Goal: Task Accomplishment & Management: Complete application form

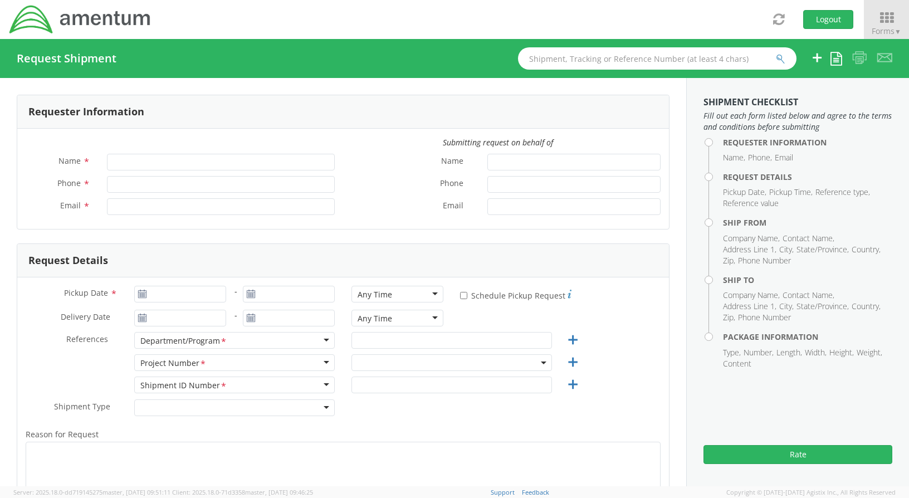
type input "[PERSON_NAME]"
type input "[PHONE_NUMBER]"
type input "[PERSON_NAME][EMAIL_ADDRESS][PERSON_NAME][DOMAIN_NAME]"
select select "ADMN.100038.00000"
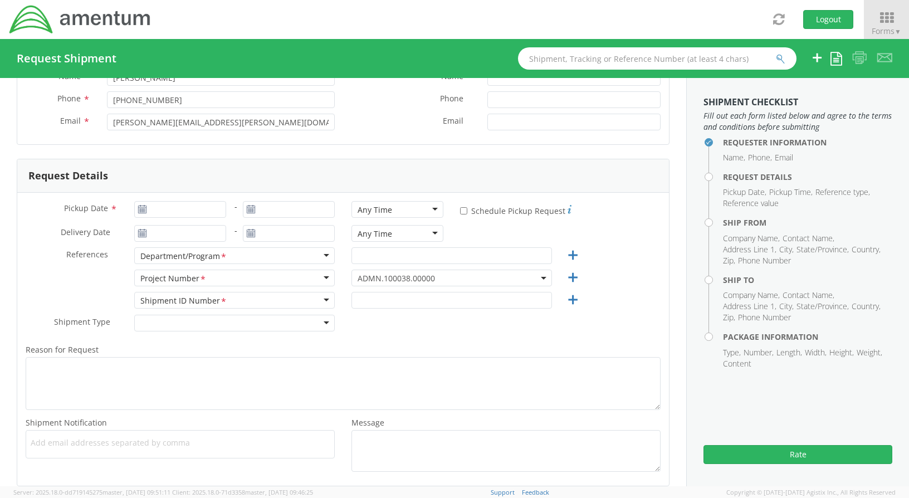
scroll to position [111, 0]
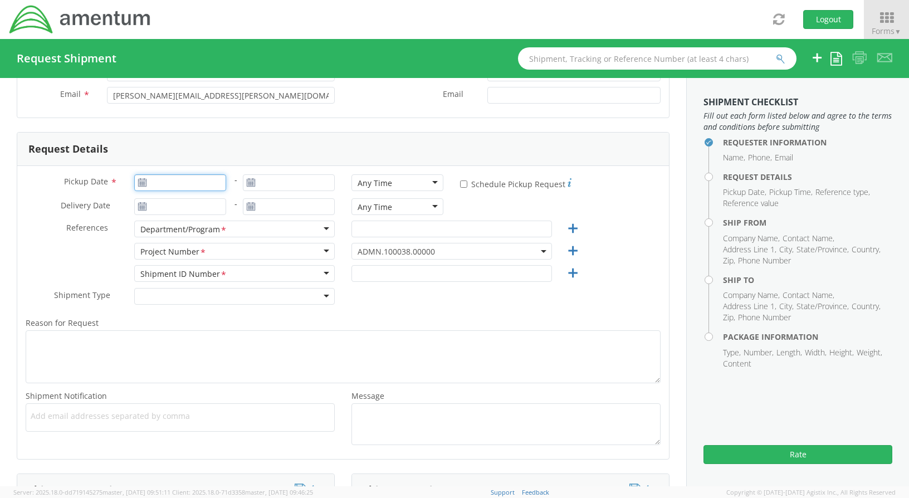
type input "[DATE]"
click at [206, 186] on input "[DATE]" at bounding box center [180, 182] width 92 height 17
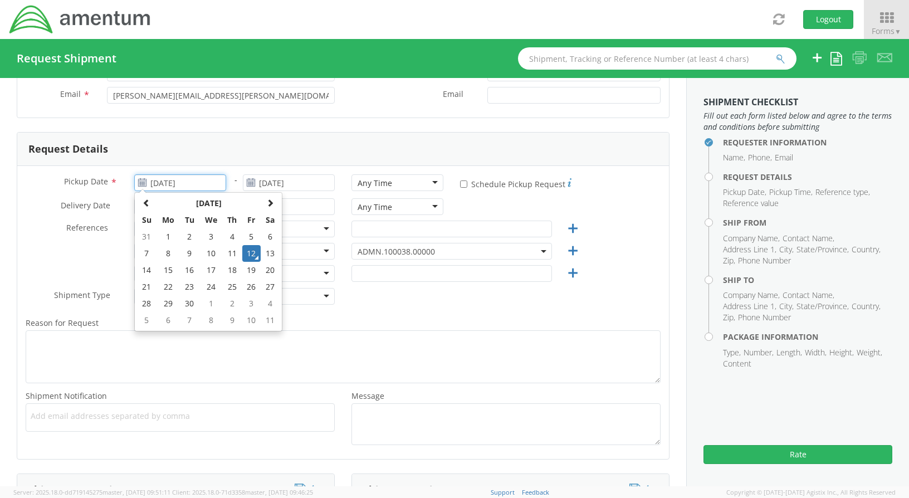
click at [250, 253] on td "12" at bounding box center [251, 253] width 19 height 17
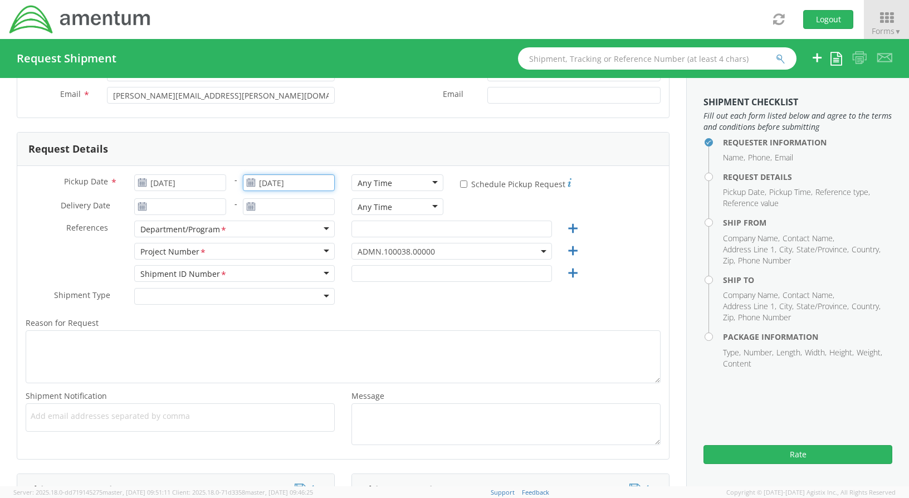
click at [302, 186] on input "[DATE]" at bounding box center [289, 182] width 92 height 17
click at [355, 252] on td "12" at bounding box center [360, 253] width 19 height 17
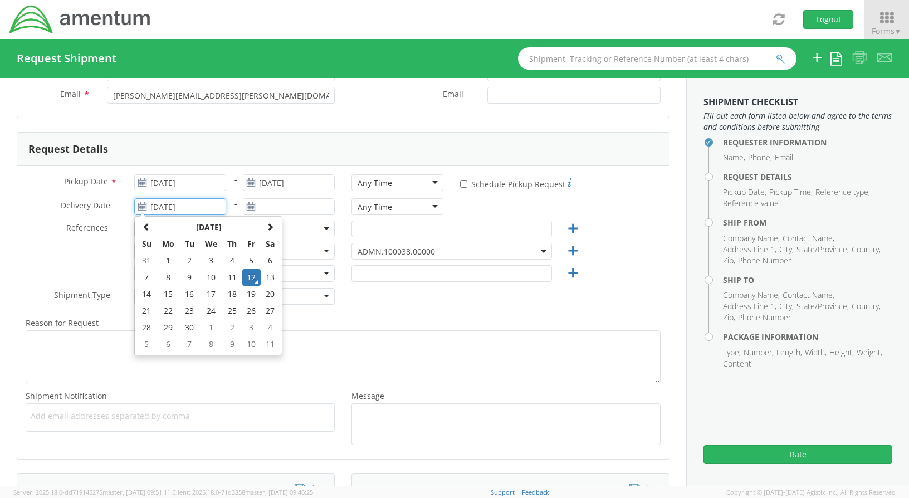
click at [215, 206] on input "[DATE]" at bounding box center [180, 206] width 92 height 17
click at [170, 294] on td "15" at bounding box center [167, 294] width 23 height 17
type input "[DATE]"
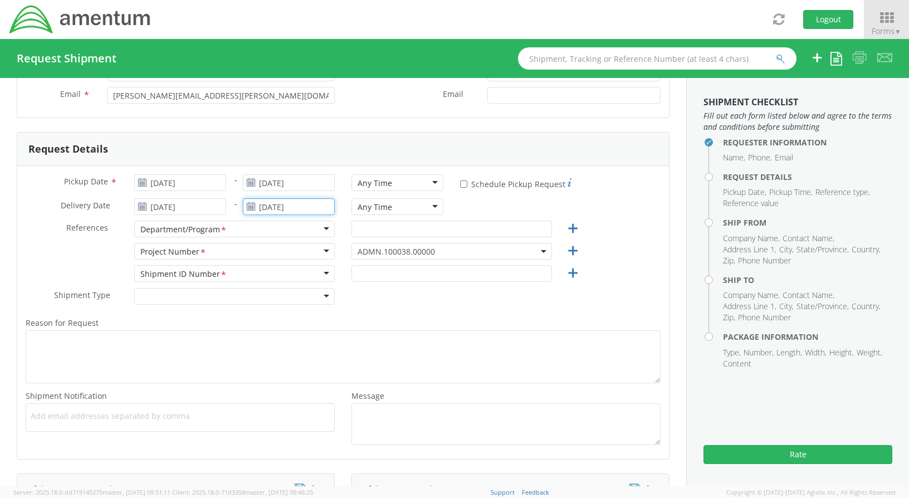
click at [317, 204] on input "[DATE]" at bounding box center [289, 206] width 92 height 17
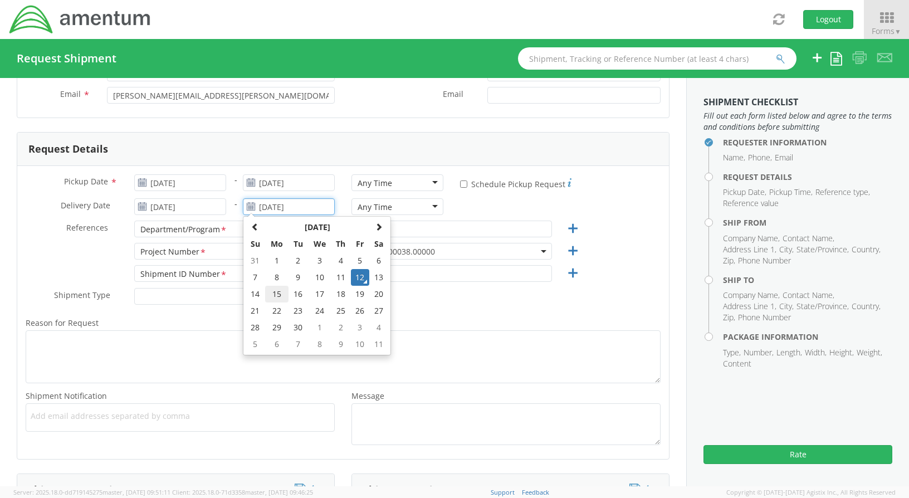
click at [273, 294] on td "15" at bounding box center [276, 294] width 23 height 17
type input "[DATE]"
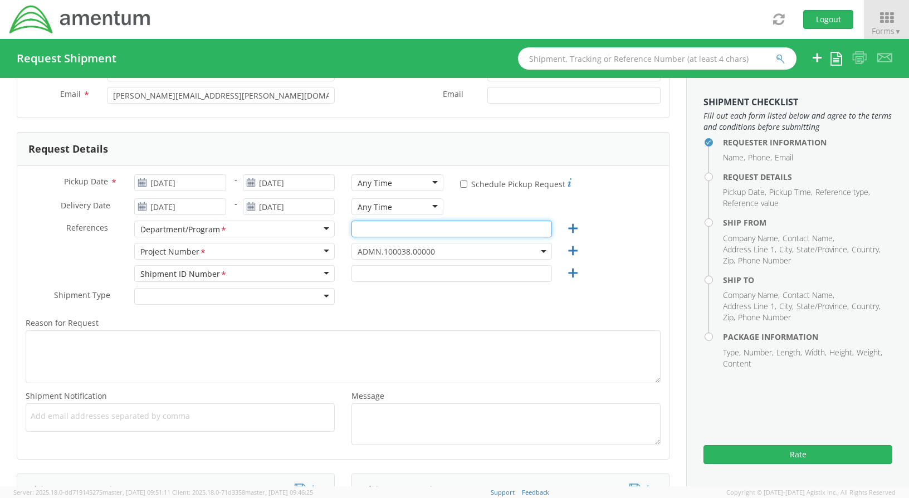
click at [371, 228] on input "text" at bounding box center [451, 228] width 200 height 17
type input "AP"
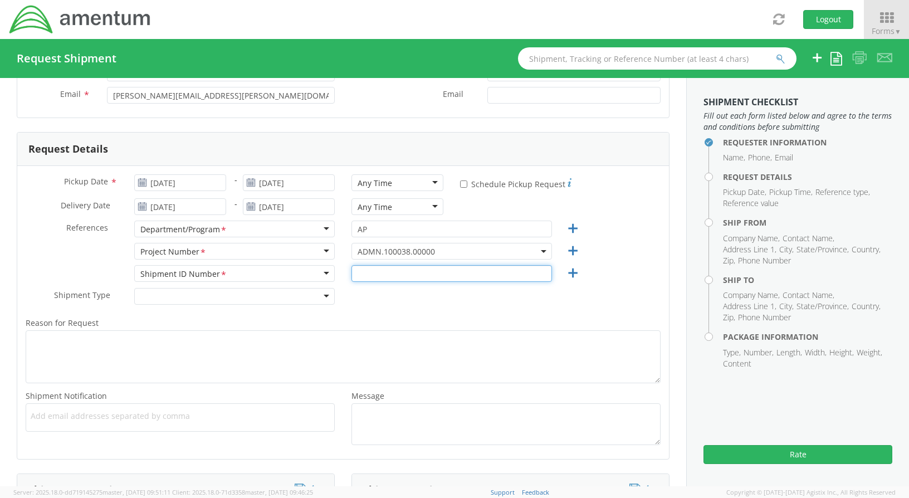
click at [374, 268] on input "text" at bounding box center [451, 273] width 200 height 17
type input "REGULAR"
click at [194, 322] on label "Reason for Request *" at bounding box center [342, 323] width 651 height 14
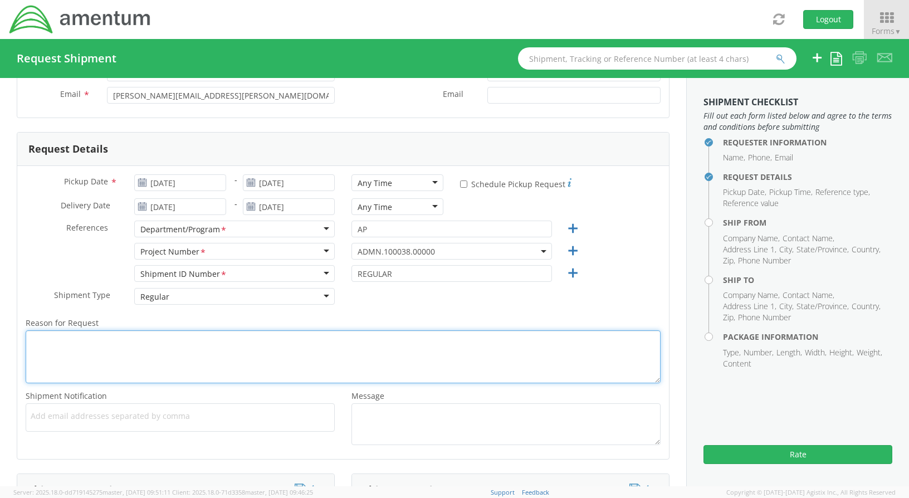
click at [194, 330] on textarea "Reason for Request *" at bounding box center [343, 356] width 635 height 53
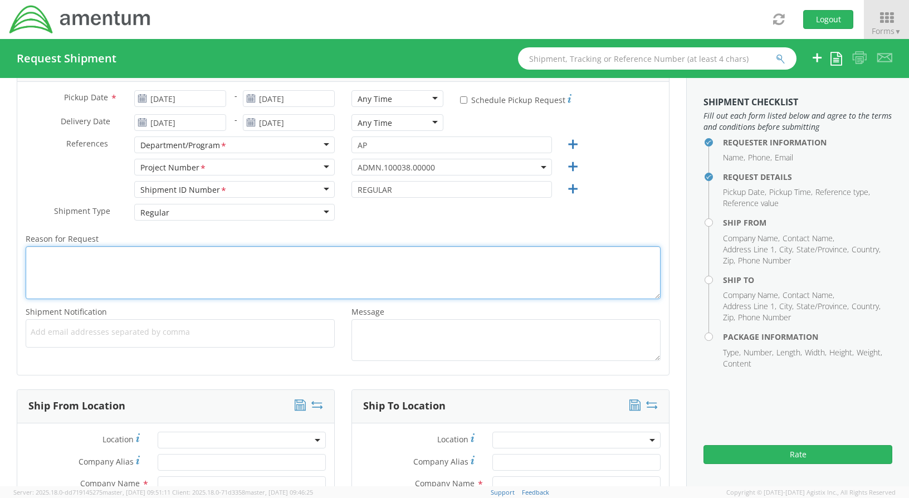
scroll to position [223, 0]
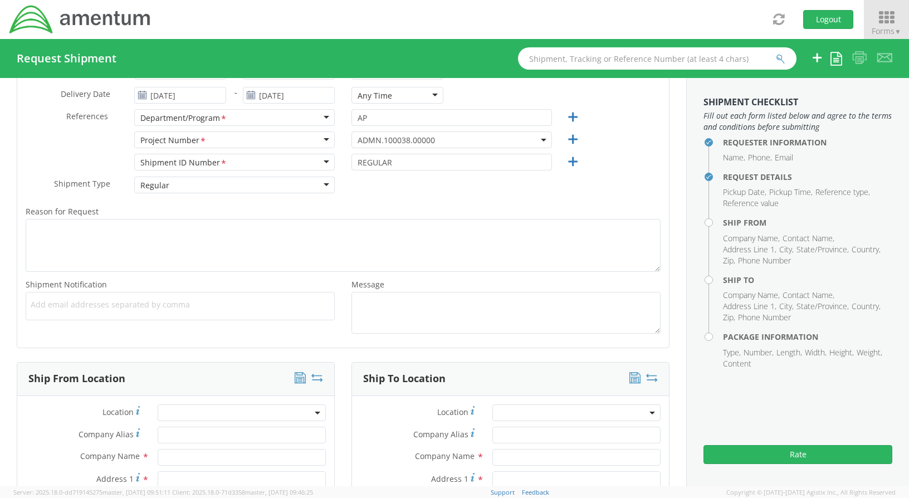
click at [891, 18] on icon at bounding box center [886, 18] width 52 height 16
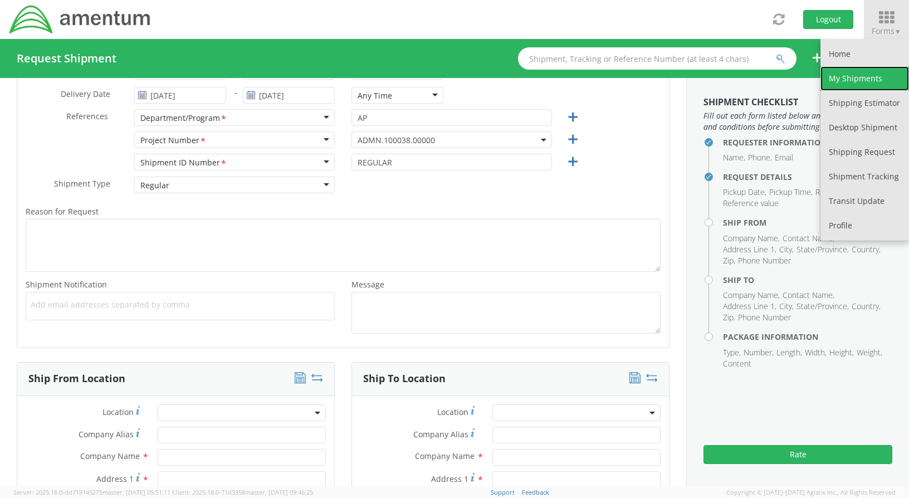
click at [832, 81] on link "My Shipments" at bounding box center [864, 78] width 89 height 24
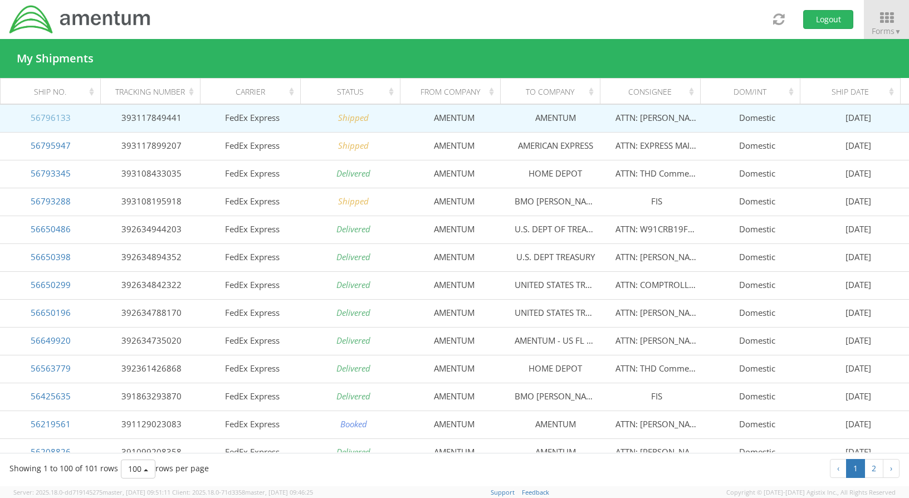
click at [58, 115] on link "56796133" at bounding box center [51, 117] width 40 height 11
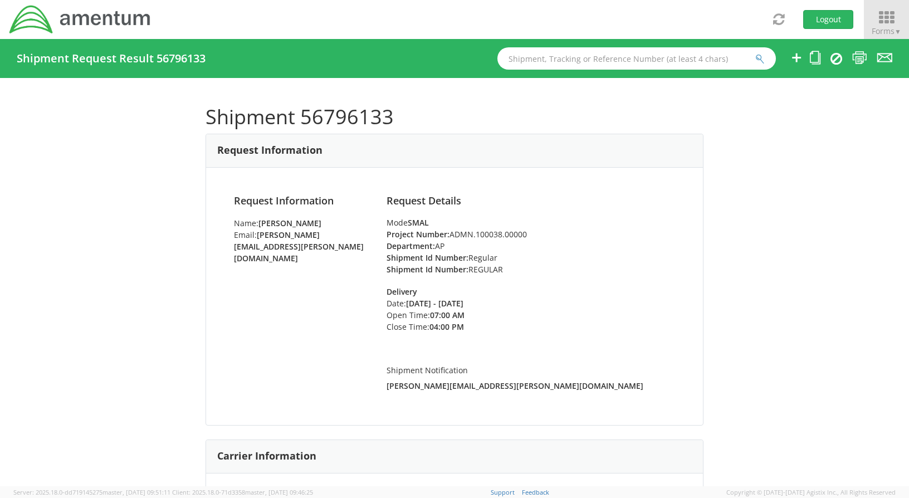
click at [892, 14] on icon at bounding box center [886, 18] width 52 height 16
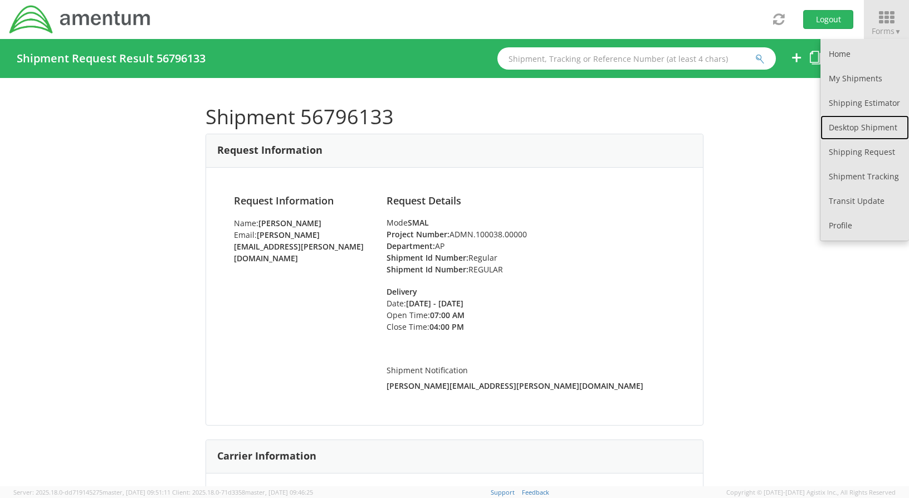
click at [872, 128] on link "Desktop Shipment" at bounding box center [864, 127] width 89 height 24
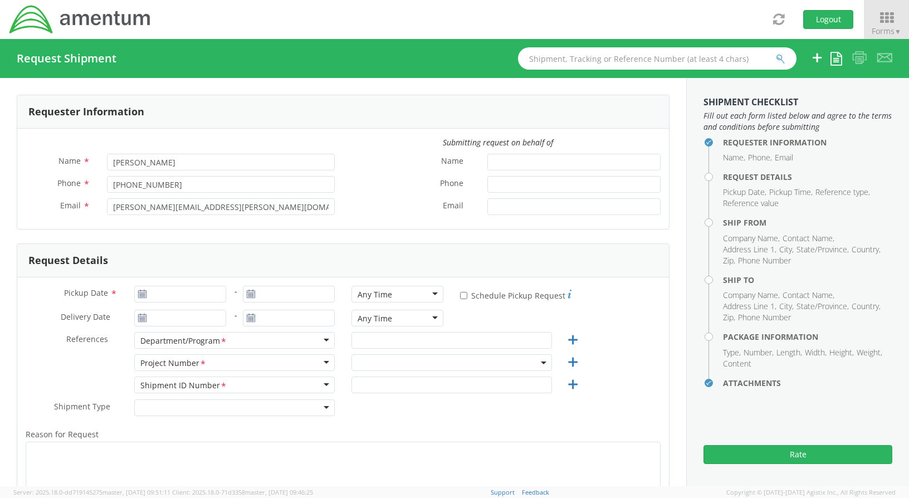
select select "ADMN.100038.00000"
type input "[DATE]"
click at [197, 301] on input "[DATE]" at bounding box center [180, 294] width 92 height 17
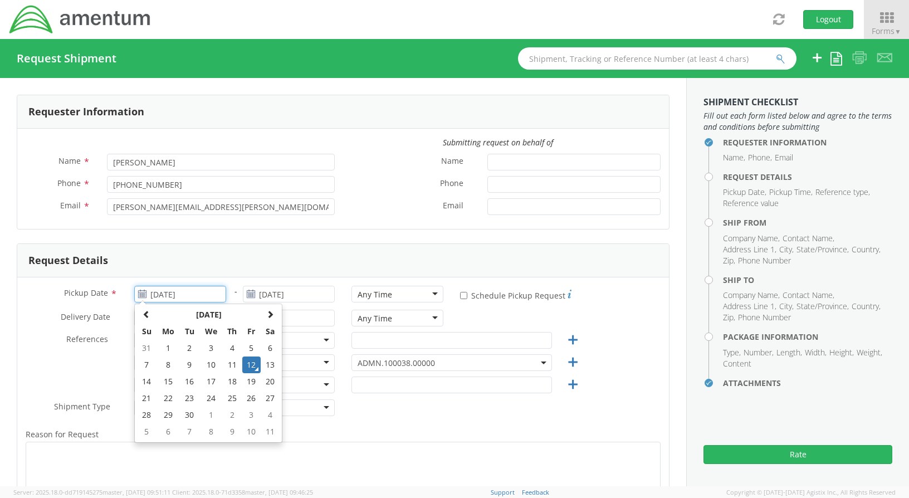
click at [246, 362] on td "12" at bounding box center [251, 364] width 19 height 17
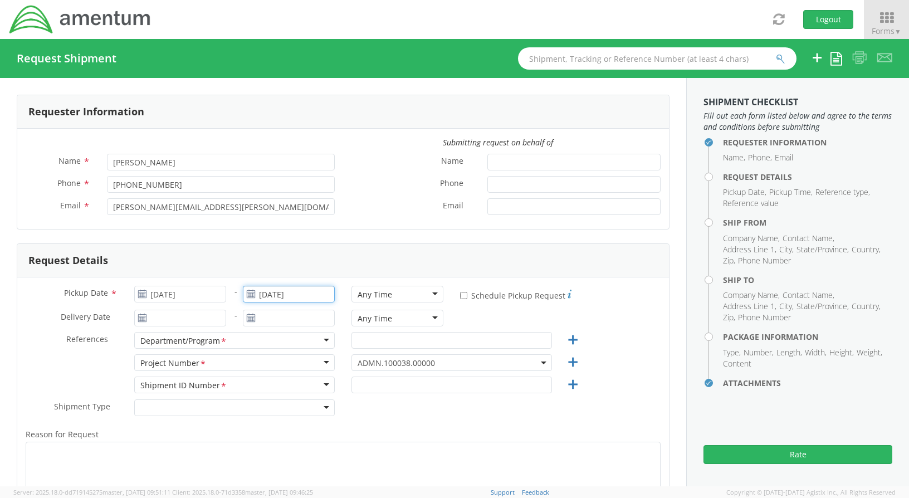
click at [309, 296] on input "[DATE]" at bounding box center [289, 294] width 92 height 17
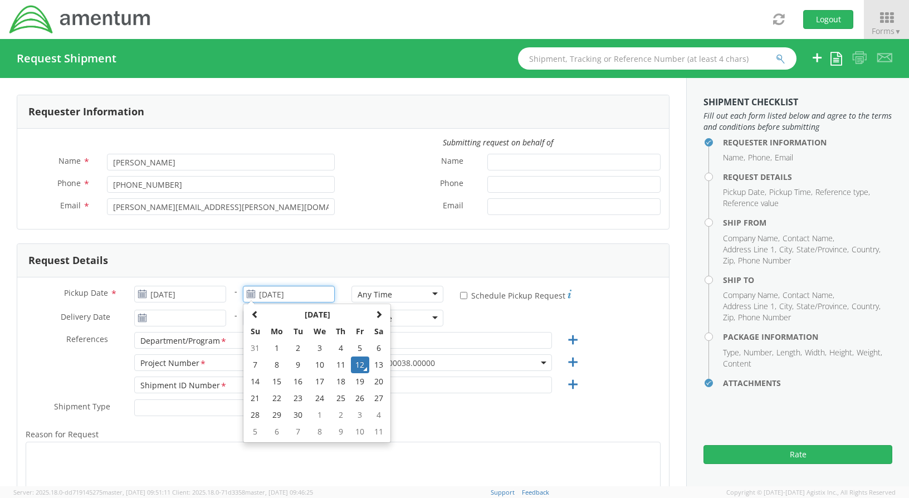
click at [356, 366] on td "12" at bounding box center [360, 364] width 19 height 17
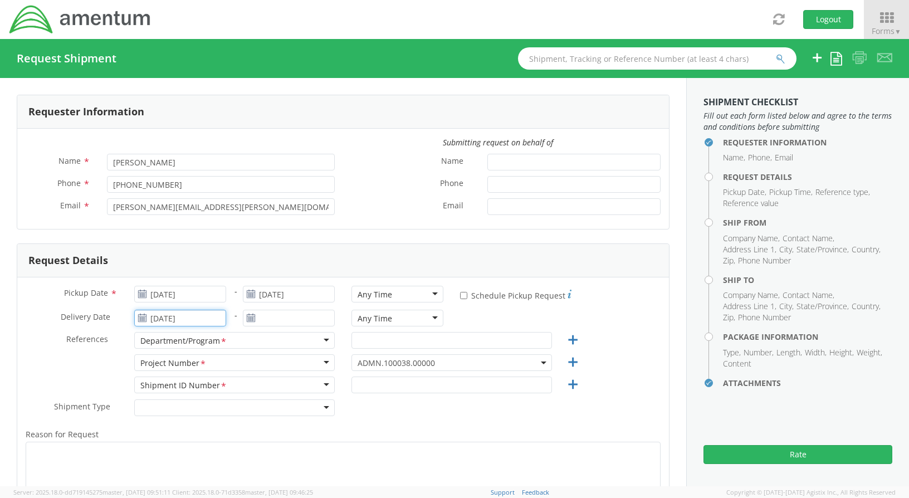
click at [220, 317] on input "[DATE]" at bounding box center [180, 318] width 92 height 17
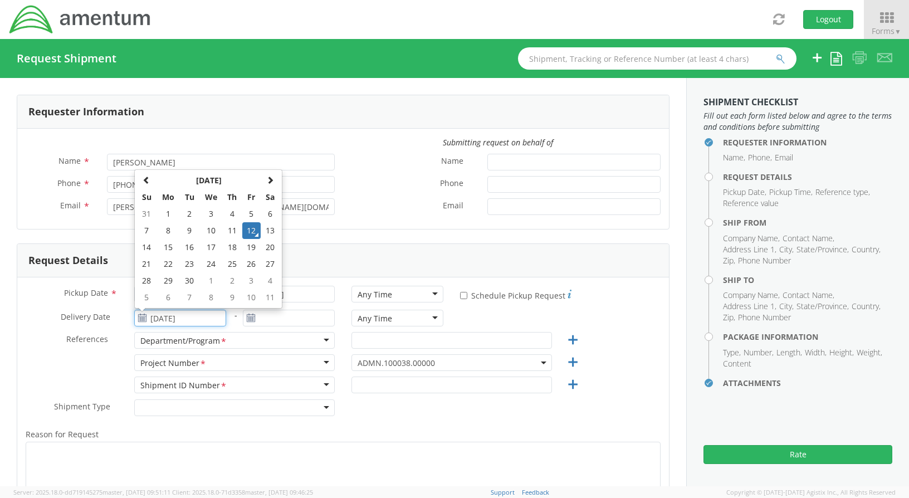
click at [166, 246] on td "15" at bounding box center [167, 247] width 23 height 17
type input "[DATE]"
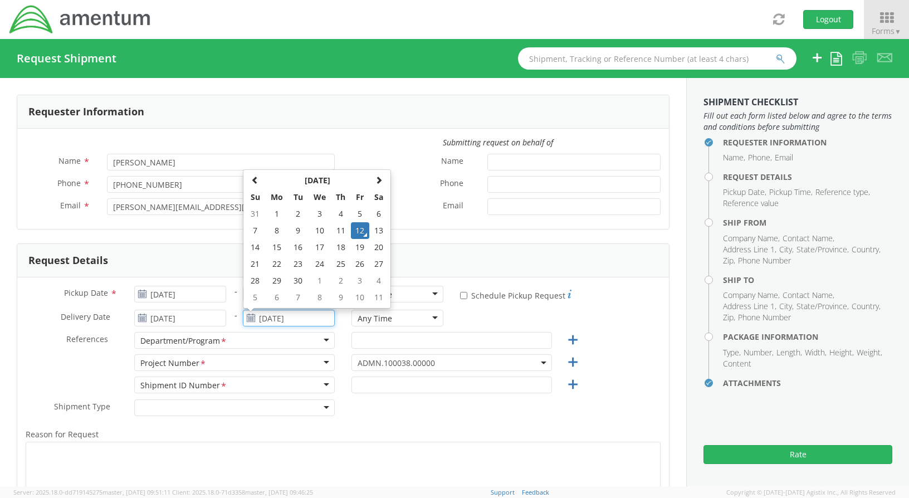
click at [259, 315] on input "[DATE]" at bounding box center [289, 318] width 92 height 17
click at [276, 244] on td "15" at bounding box center [276, 247] width 23 height 17
type input "[DATE]"
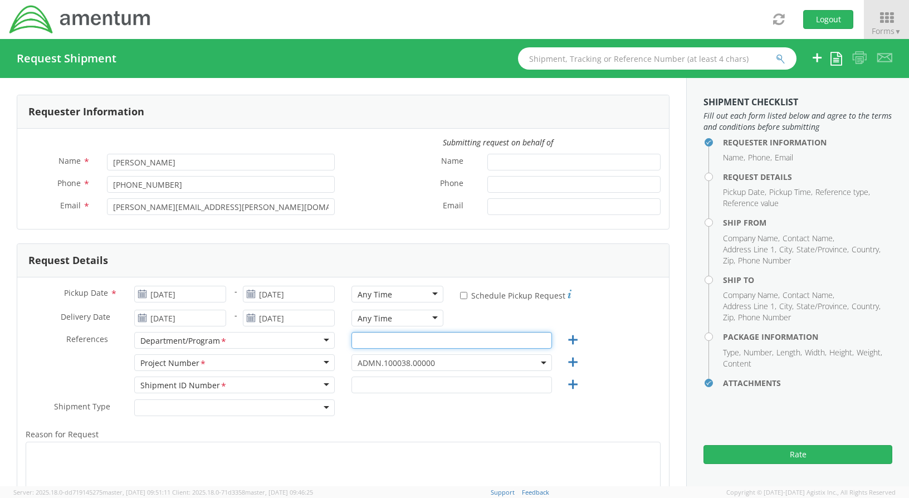
click at [371, 338] on input "text" at bounding box center [451, 340] width 200 height 17
type input "AP"
click at [439, 360] on span "ADMN.100038.00000" at bounding box center [451, 362] width 188 height 11
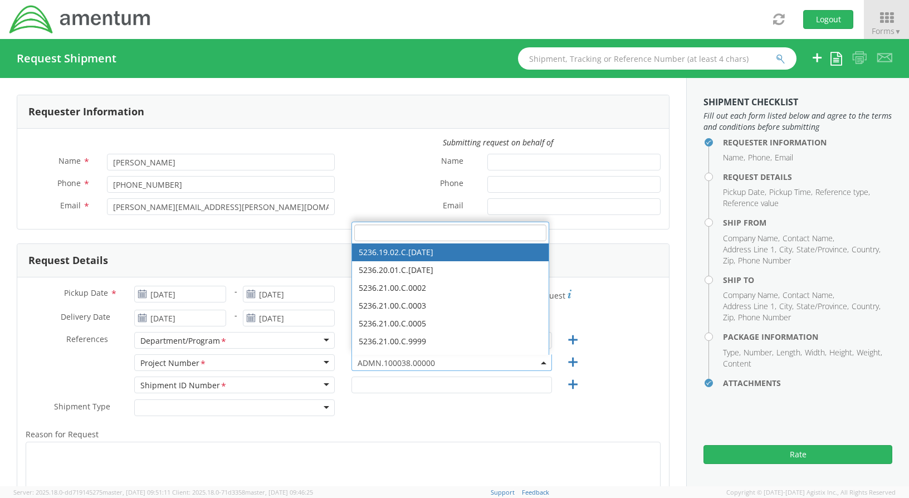
click at [220, 384] on span "*" at bounding box center [223, 386] width 7 height 12
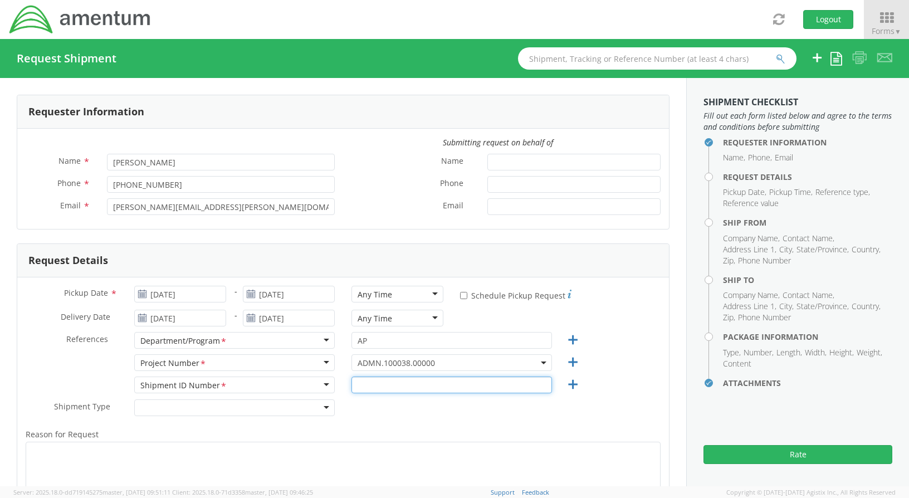
click at [357, 382] on input "text" at bounding box center [451, 384] width 200 height 17
type input "REGULAR"
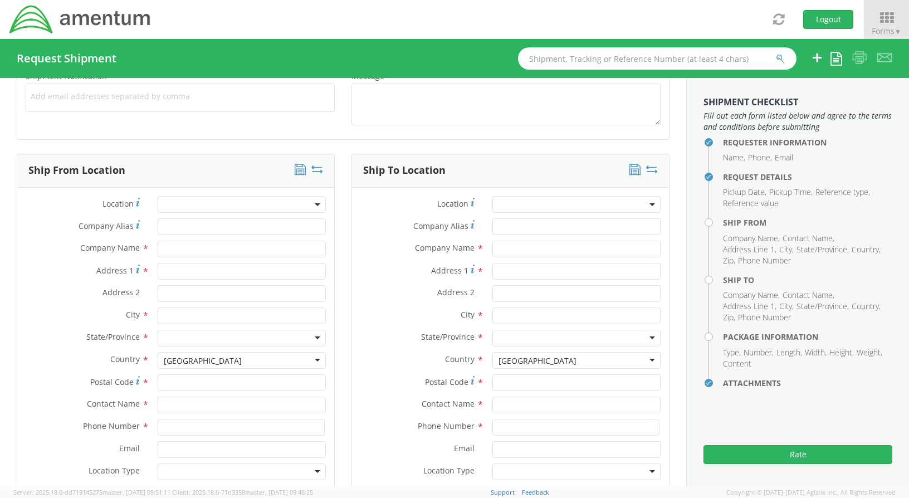
scroll to position [501, 0]
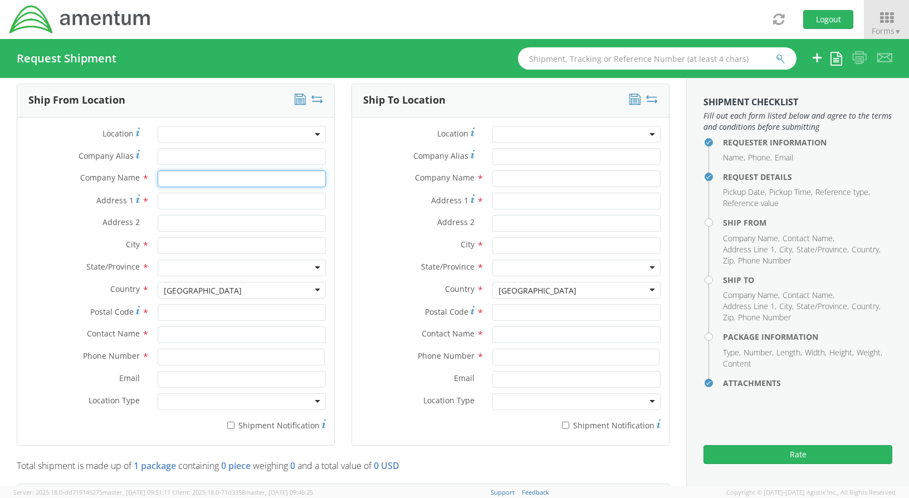
click at [173, 176] on input "text" at bounding box center [242, 178] width 168 height 17
type input "AMENTUM"
type input "BMO [PERSON_NAME] BANK LBX 6293"
type input "[STREET_ADDRESS][PERSON_NAME]"
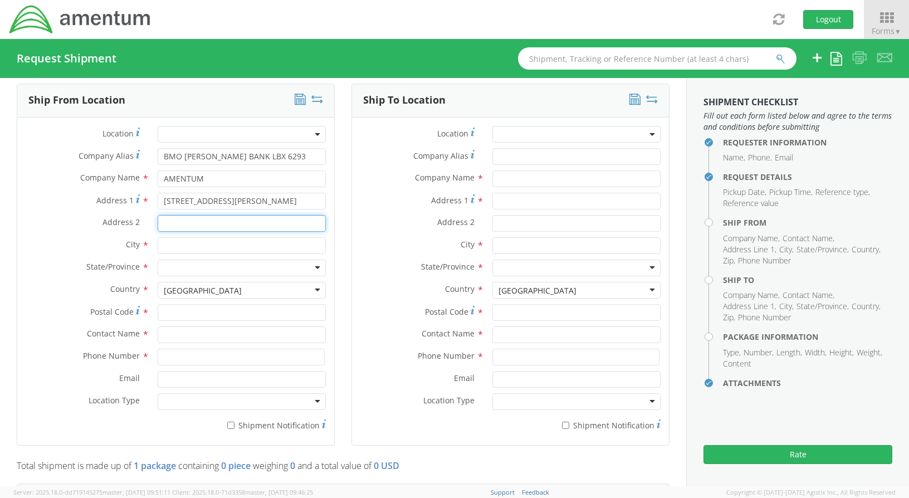
type input "SUITE 200"
type input "[GEOGRAPHIC_DATA]"
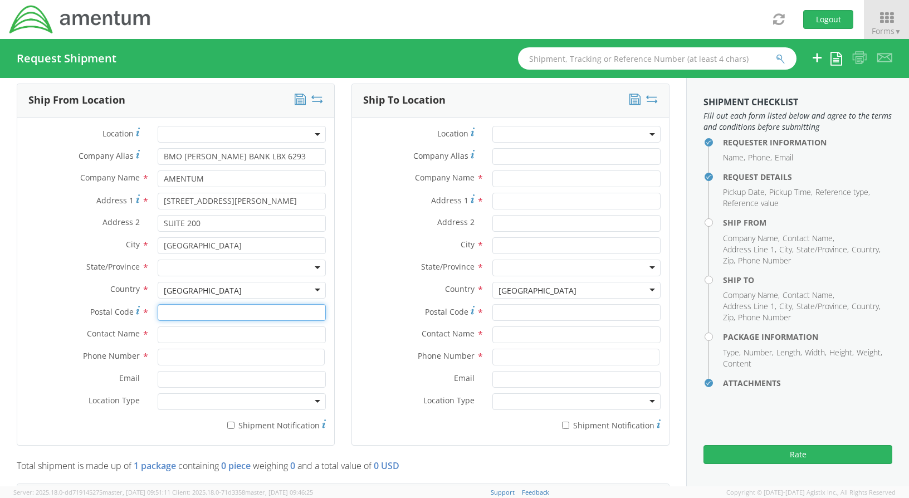
type input "20876"
type input "[PERSON_NAME]"
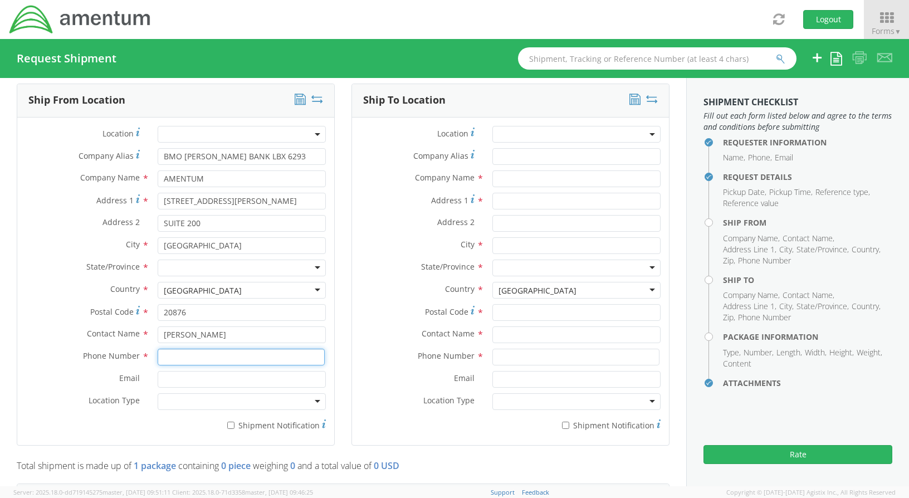
type input "[PHONE_NUMBER]"
type input "AMERICAN EXPRESS"
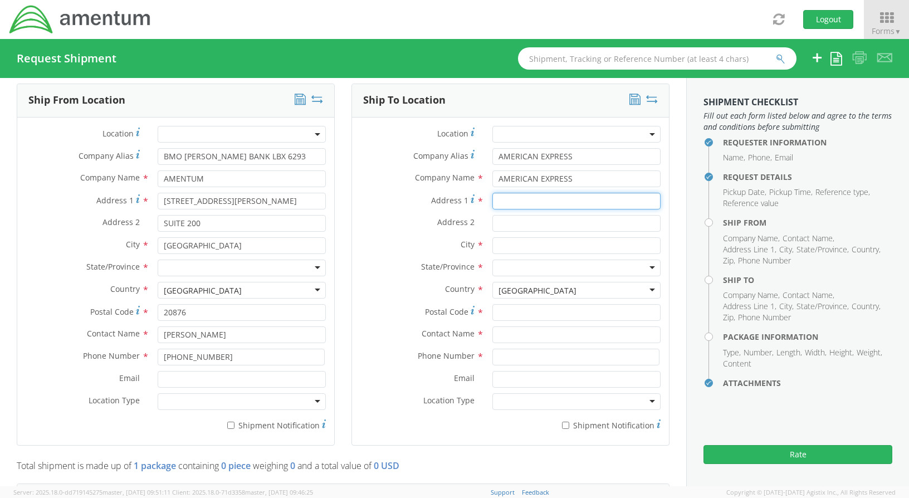
type input "[STREET_ADDRESS][PERSON_NAME]"
type input "SUITE B"
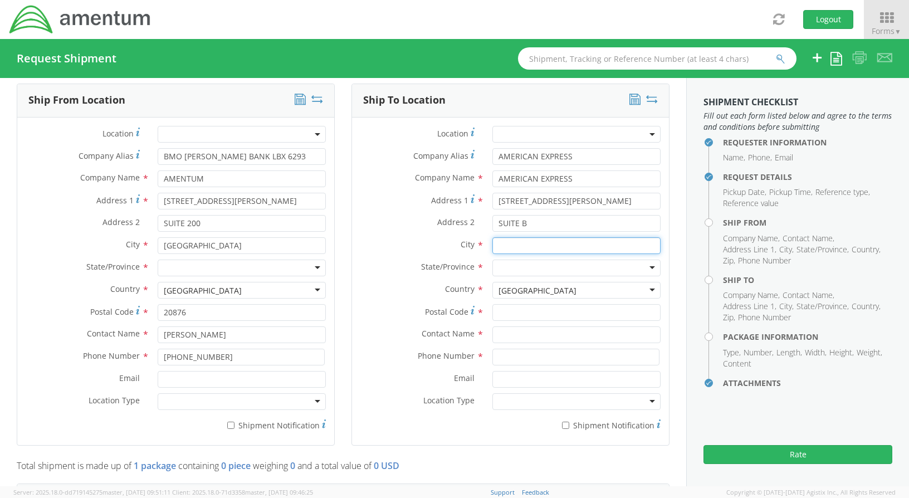
type input "[PERSON_NAME]"
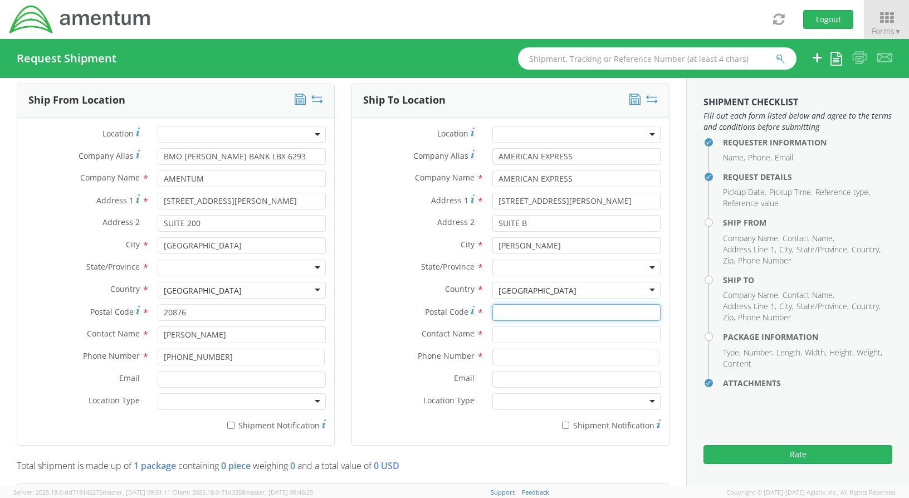
type input "90746"
type input "EXPRESS MAIL REMITTANCE PROCESSING"
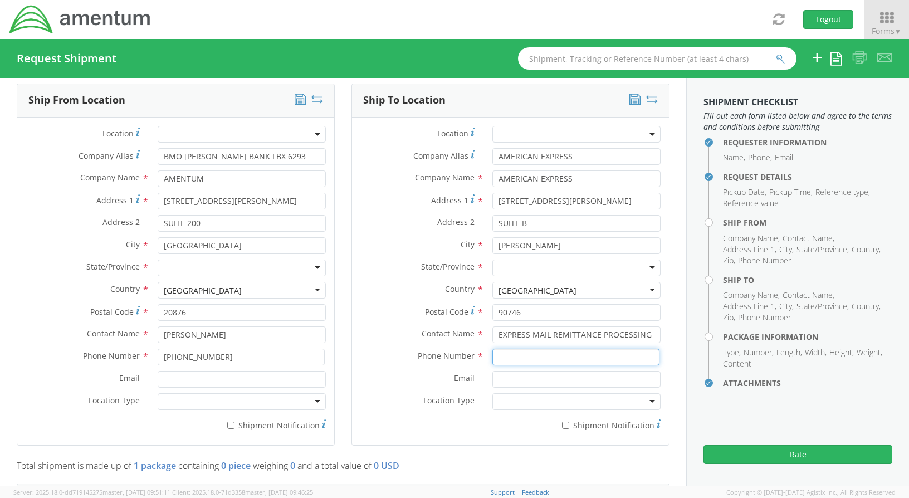
type input "[PHONE_NUMBER]"
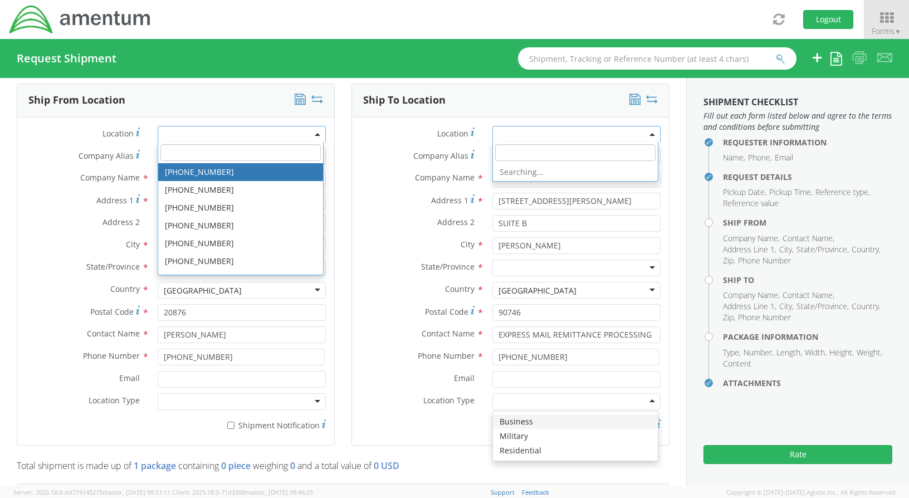
scroll to position [2806, 0]
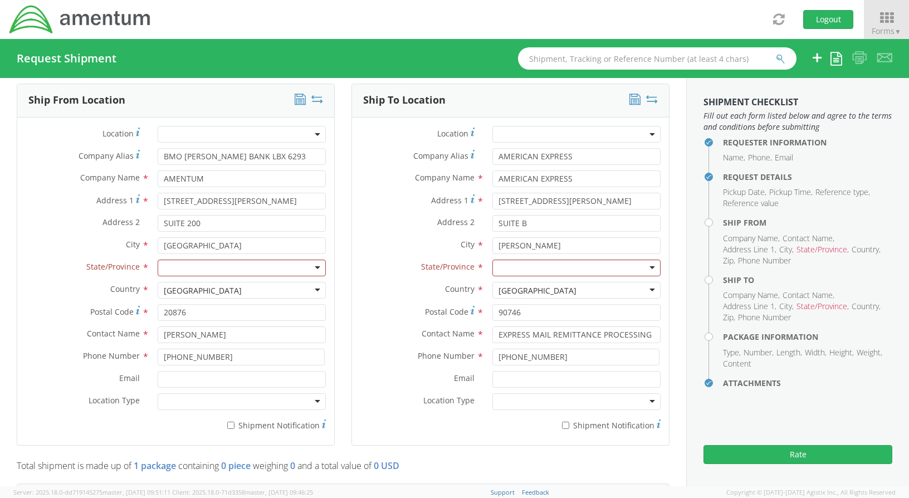
click at [343, 155] on div "Ship To Location Location * Company Alias * AMERICAN EXPRESS Company Name * AME…" at bounding box center [510, 272] width 335 height 376
drag, startPoint x: 273, startPoint y: 158, endPoint x: 151, endPoint y: 158, distance: 121.9
click at [151, 158] on div "BMO [PERSON_NAME] BANK LBX 6293" at bounding box center [241, 156] width 185 height 17
click at [312, 265] on div at bounding box center [242, 267] width 168 height 17
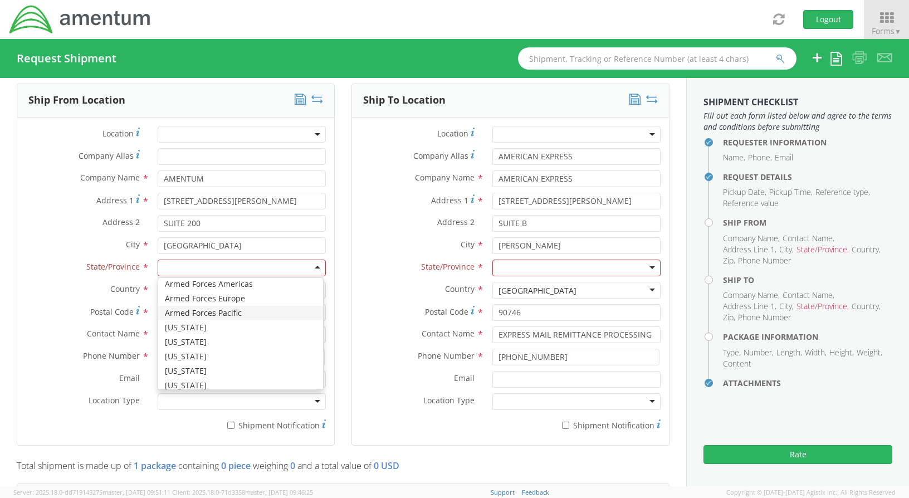
scroll to position [278, 0]
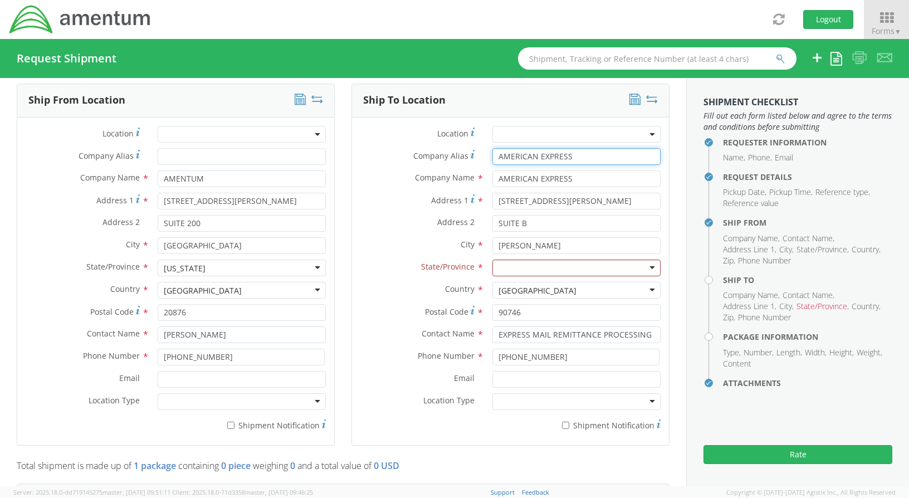
drag, startPoint x: 576, startPoint y: 161, endPoint x: 430, endPoint y: 170, distance: 146.7
click at [430, 170] on div "Location * Company Alias * AMERICAN EXPRESS Company Name * AMERICAN EXPRESS sea…" at bounding box center [510, 281] width 317 height 311
drag, startPoint x: 521, startPoint y: 181, endPoint x: 402, endPoint y: 185, distance: 118.6
click at [402, 185] on div "Company Name * AMERICAN EXPRESS searching..." at bounding box center [510, 178] width 317 height 17
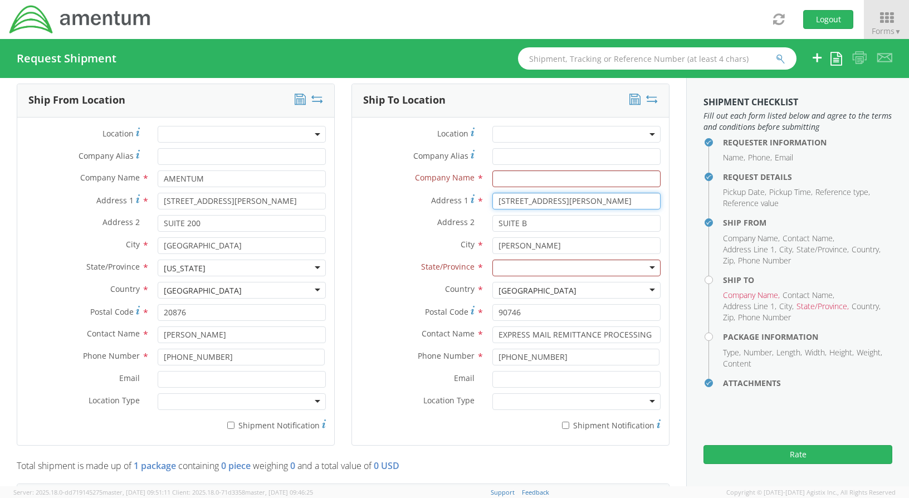
drag, startPoint x: 591, startPoint y: 201, endPoint x: 445, endPoint y: 205, distance: 146.5
click at [445, 205] on div "Address [STREET_ADDRESS][PERSON_NAME]" at bounding box center [510, 201] width 317 height 17
drag, startPoint x: 500, startPoint y: 224, endPoint x: 449, endPoint y: 227, distance: 50.7
click at [450, 227] on div "Address 2 * SUITE B" at bounding box center [510, 223] width 317 height 17
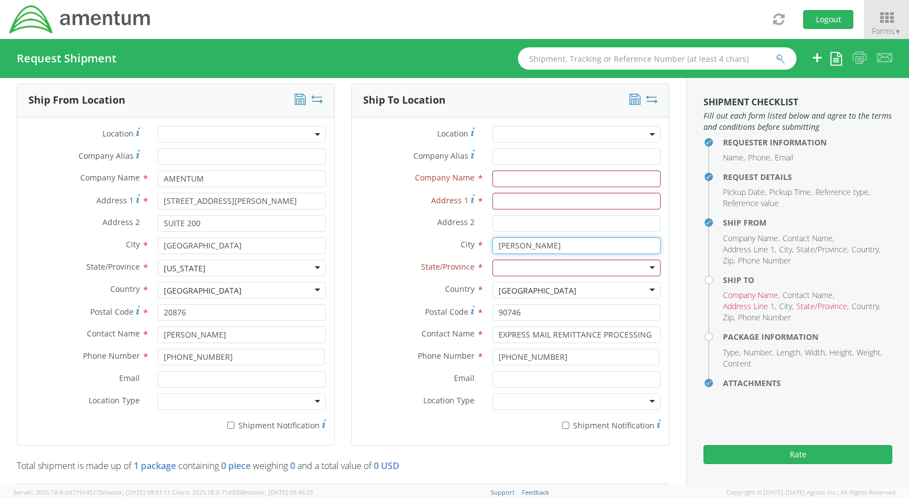
drag, startPoint x: 542, startPoint y: 243, endPoint x: 454, endPoint y: 248, distance: 87.5
click at [454, 248] on div "City * [PERSON_NAME] searching..." at bounding box center [510, 245] width 317 height 17
drag, startPoint x: 530, startPoint y: 314, endPoint x: 455, endPoint y: 316, distance: 74.6
click at [461, 312] on div "Postal Code * 90746" at bounding box center [510, 312] width 317 height 17
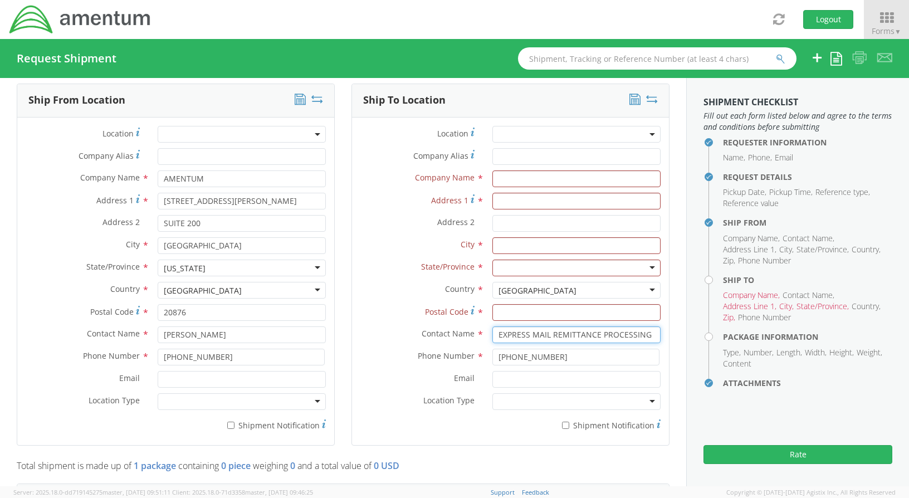
drag, startPoint x: 632, startPoint y: 335, endPoint x: 446, endPoint y: 341, distance: 185.5
click at [434, 340] on div "Contact Name * EXPRESS MAIL REMITTANCE PROCESSING" at bounding box center [510, 334] width 317 height 17
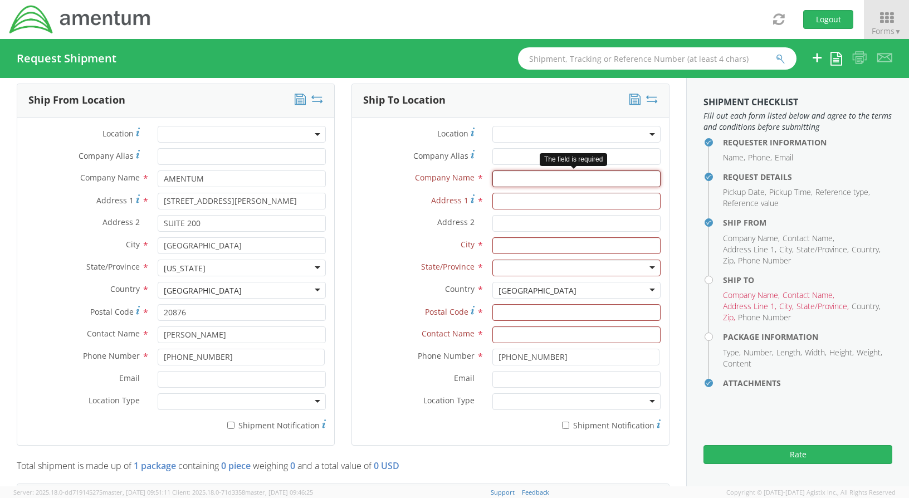
click at [516, 178] on input "text" at bounding box center [576, 178] width 168 height 17
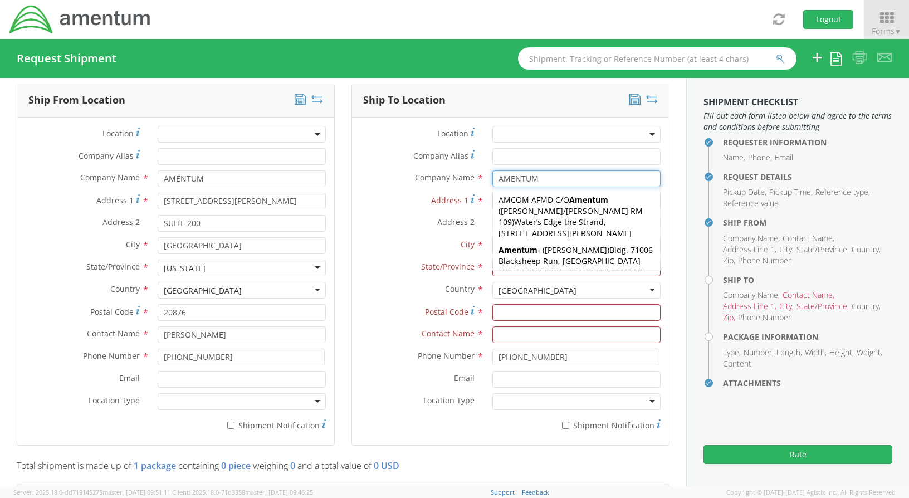
type input "AMENTUM"
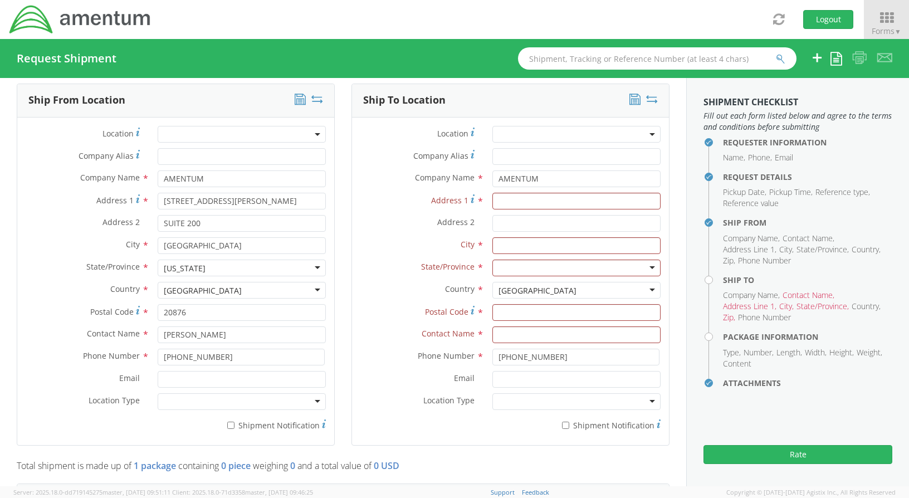
click at [669, 154] on div "Ship To Location Location * Company Alias * Company Name * AMENTUM AMENTUM AMCO…" at bounding box center [510, 272] width 335 height 376
click at [540, 203] on input "Address 1 *" at bounding box center [576, 201] width 168 height 17
type input "[STREET_ADDRESS][PERSON_NAME]"
type input "TULLAHOMA"
click at [642, 264] on div at bounding box center [576, 267] width 168 height 17
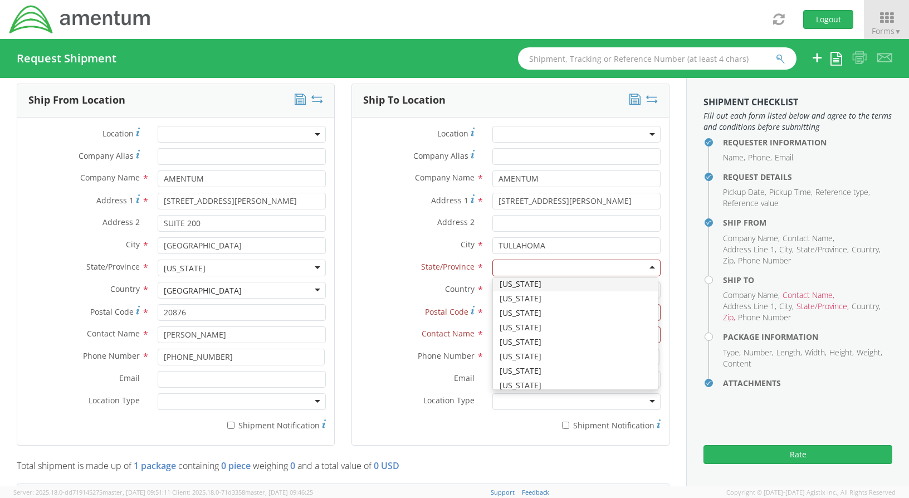
scroll to position [623, 0]
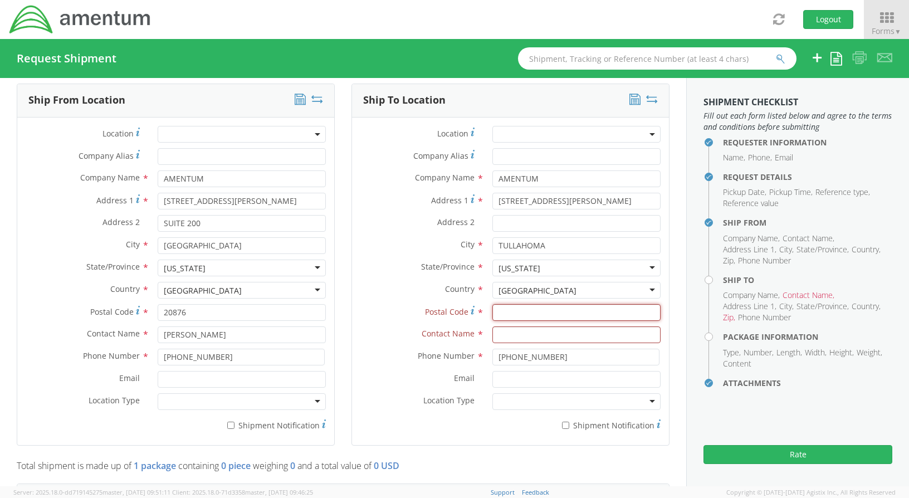
click at [546, 308] on input "Postal Code *" at bounding box center [576, 312] width 168 height 17
type input "37388"
click at [535, 337] on input "text" at bounding box center [576, 334] width 168 height 17
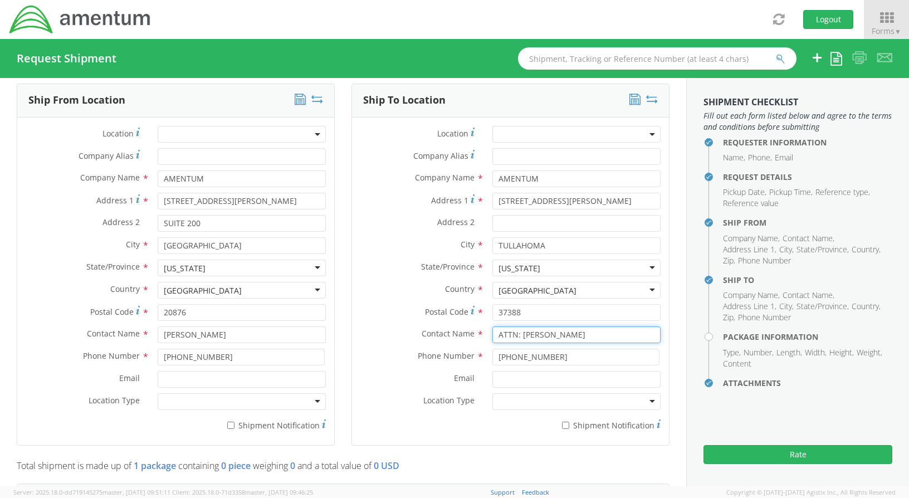
type input "ATTN: [PERSON_NAME]"
click at [613, 356] on input "[PHONE_NUMBER]" at bounding box center [575, 356] width 167 height 17
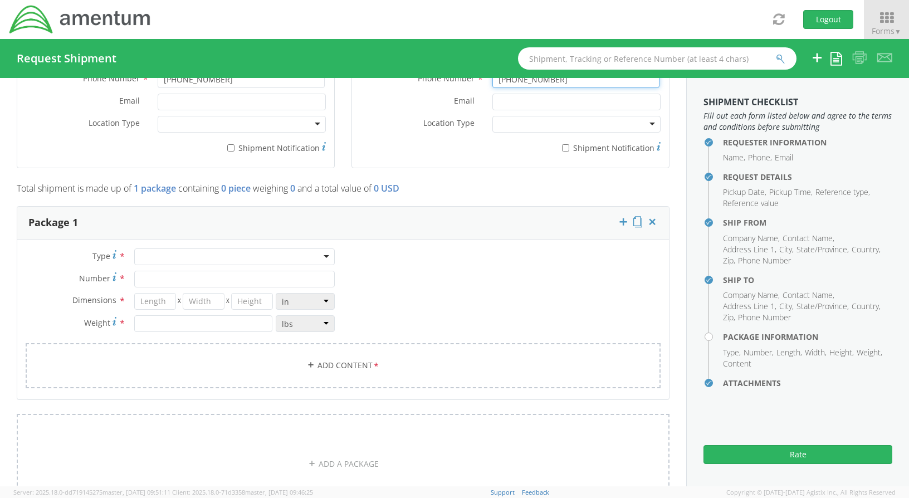
scroll to position [779, 0]
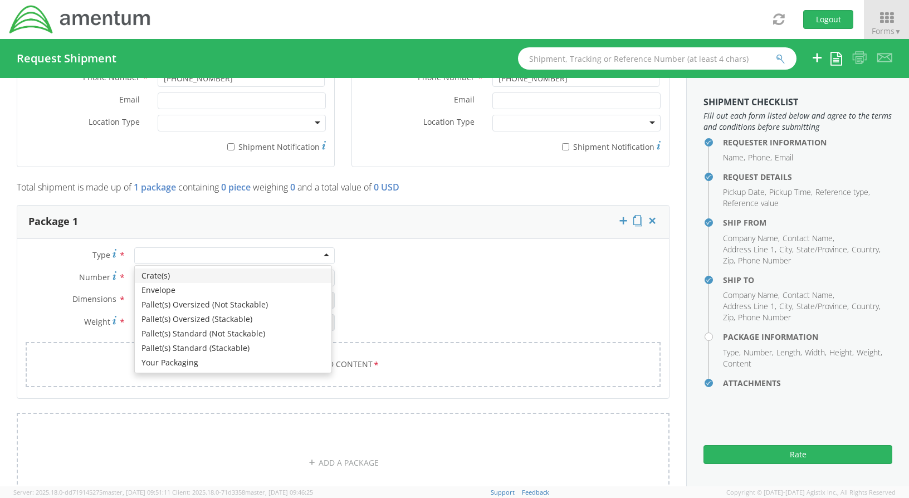
click at [237, 256] on div at bounding box center [234, 255] width 200 height 17
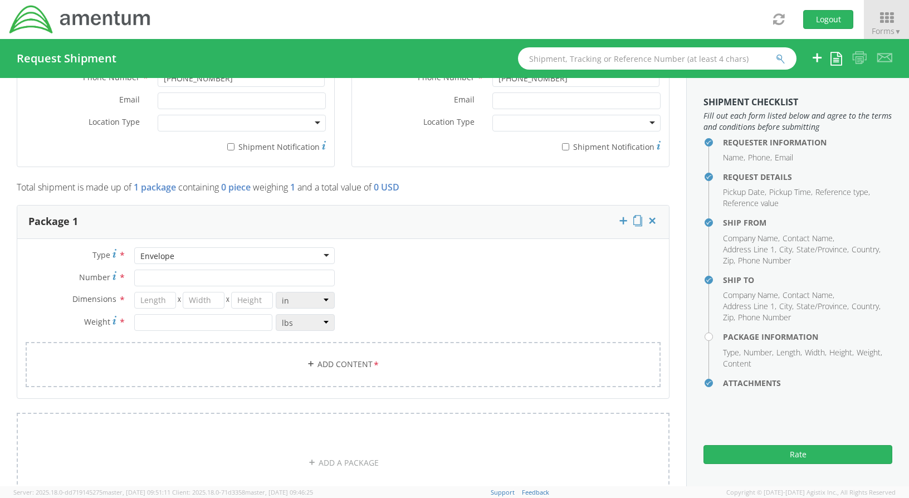
type input "1"
type input "9.5"
type input "12.5"
type input "0.25"
type input "1"
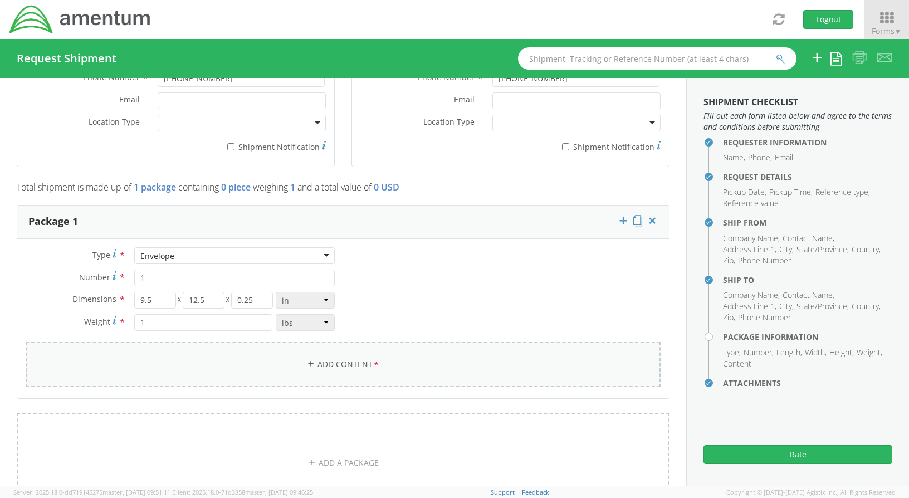
click at [357, 356] on link "Add Content *" at bounding box center [343, 364] width 635 height 45
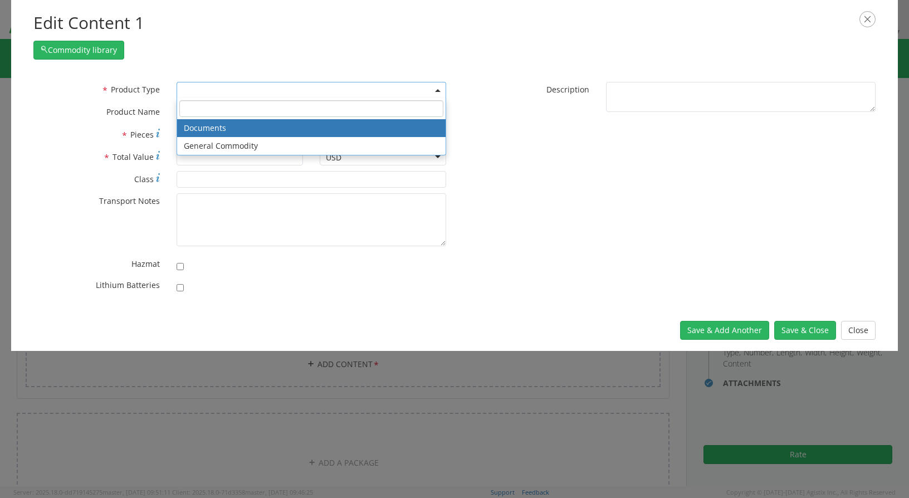
click at [366, 91] on span at bounding box center [310, 90] width 269 height 17
select select "DOCUMENT"
type input "Documents"
type input "1"
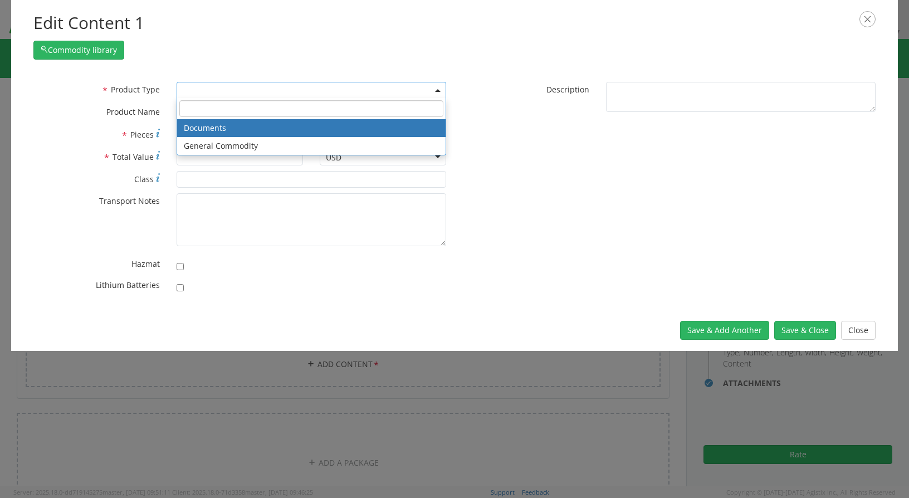
type textarea "Documents"
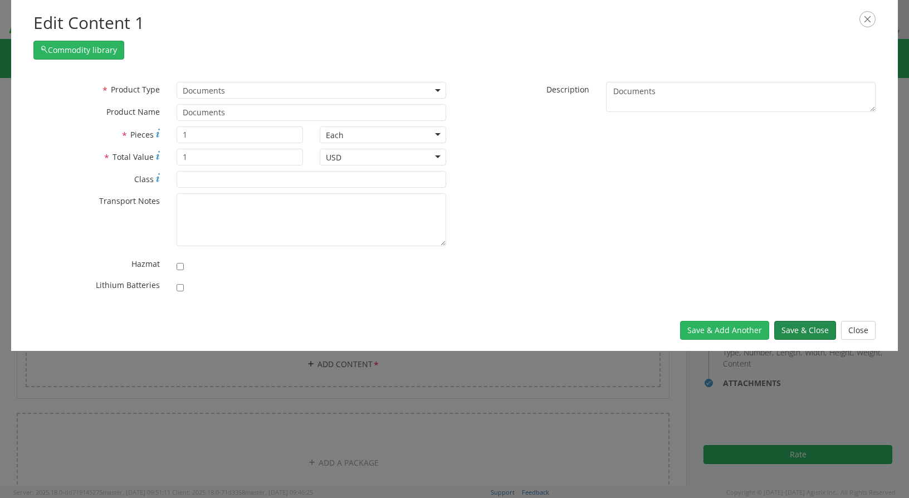
click at [794, 333] on button "Save & Close" at bounding box center [805, 330] width 62 height 19
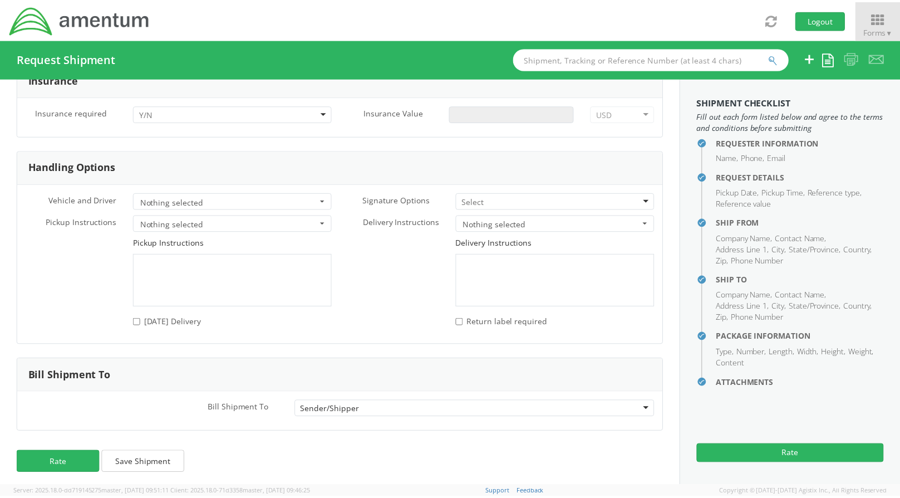
scroll to position [1362, 0]
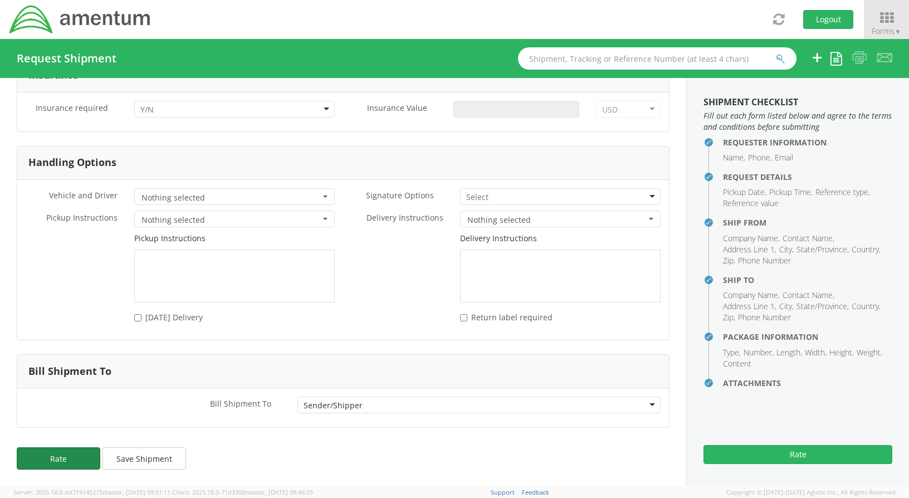
click at [58, 458] on button "Rate" at bounding box center [59, 458] width 84 height 22
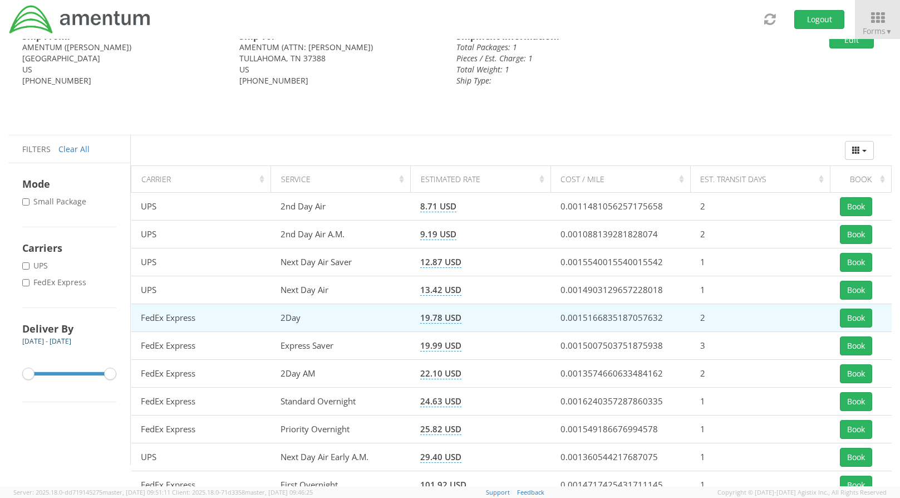
scroll to position [22, 0]
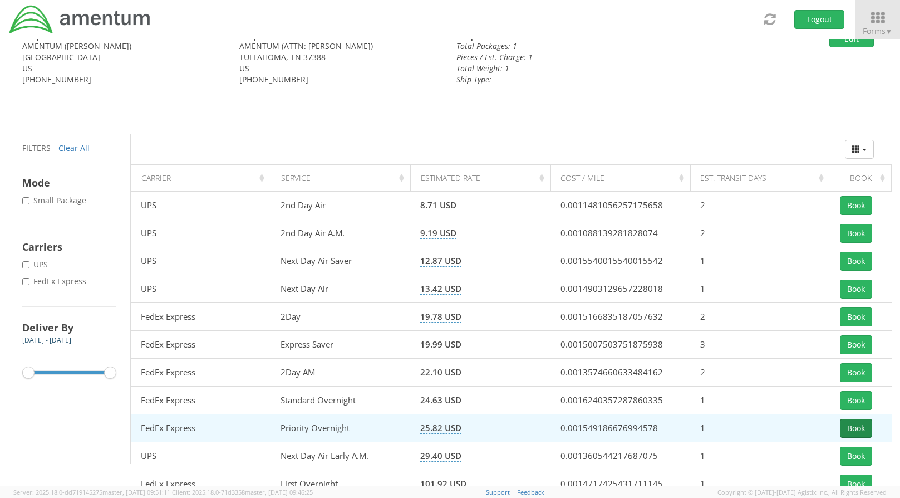
click at [863, 431] on button "Book" at bounding box center [856, 428] width 32 height 19
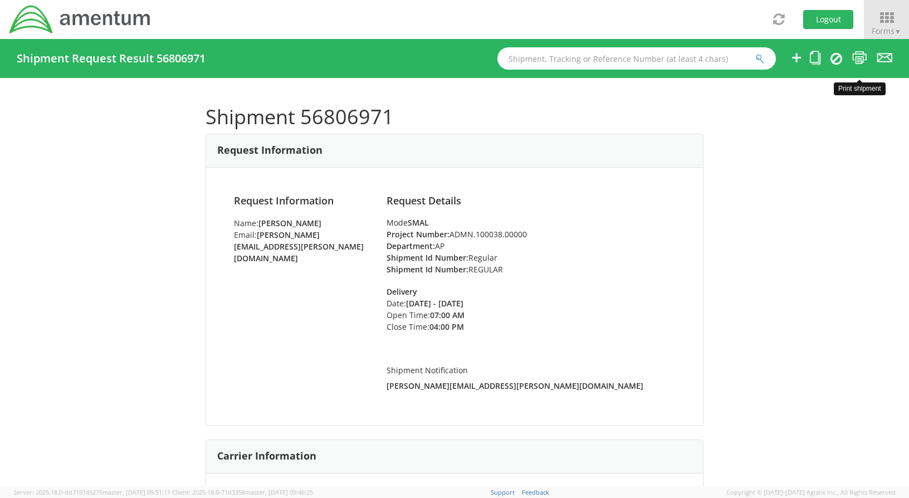
click at [860, 55] on icon at bounding box center [859, 58] width 15 height 14
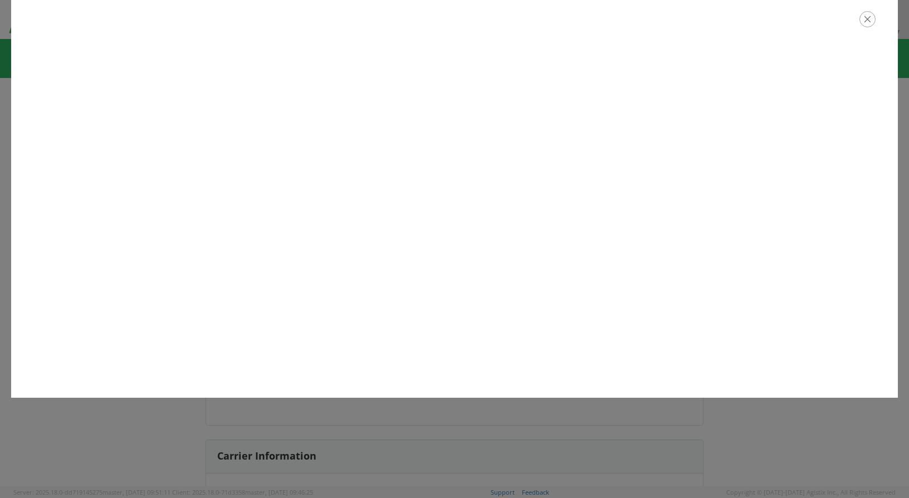
click at [865, 18] on icon "button" at bounding box center [867, 19] width 16 height 16
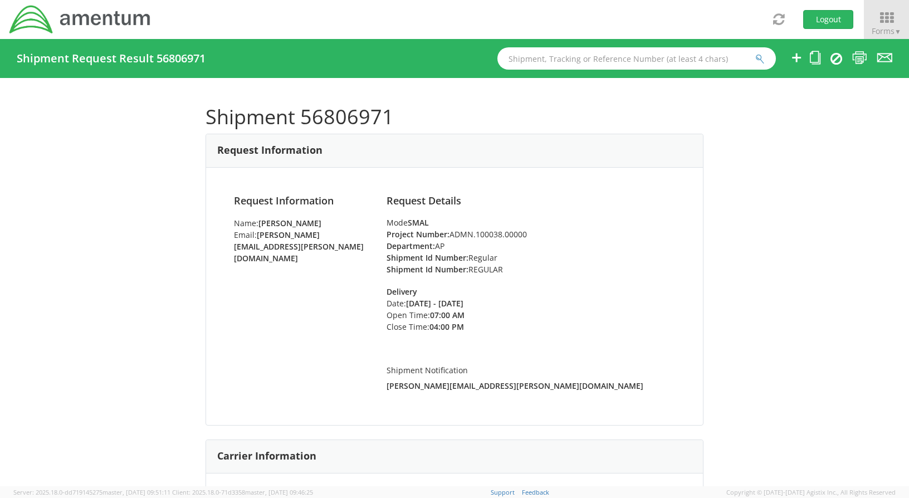
click at [551, 263] on li "Shipment Id Number: Regular" at bounding box center [530, 258] width 288 height 12
click at [657, 269] on li "Shipment Id Number: REGULAR" at bounding box center [530, 269] width 288 height 12
